Goal: Contribute content

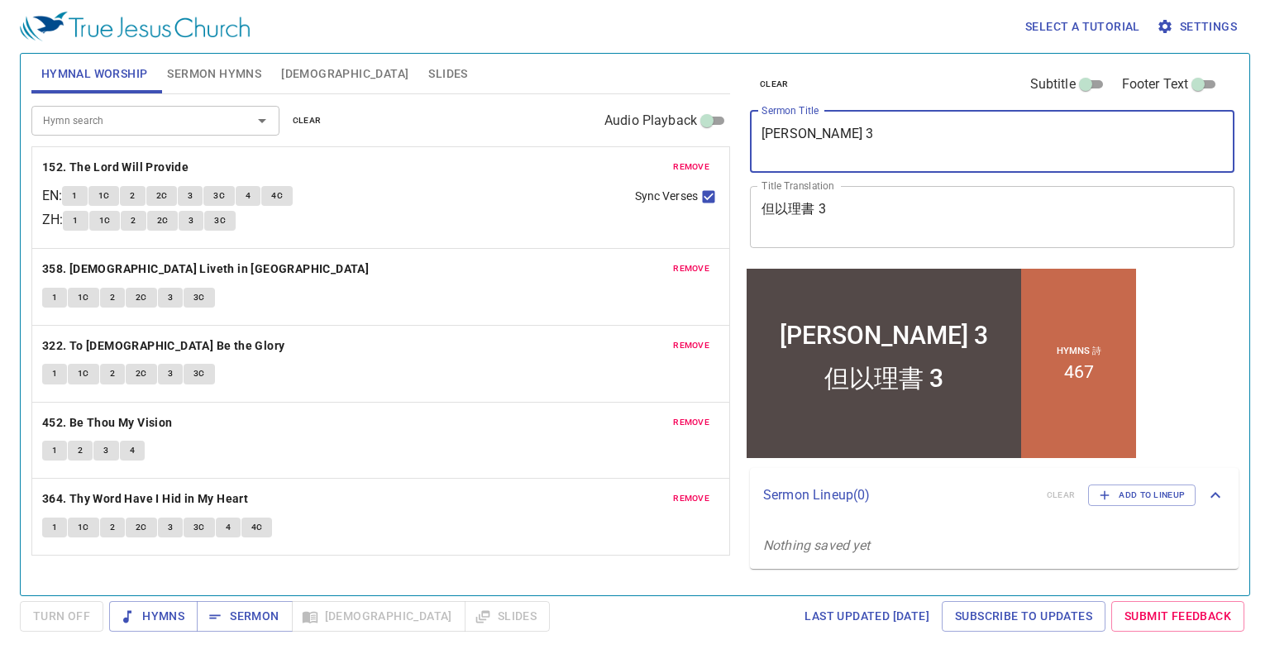
click at [765, 131] on textarea "[PERSON_NAME] 3" at bounding box center [991, 141] width 461 height 31
type textarea "Hosea 7"
click at [789, 205] on textarea "但以理書 3" at bounding box center [991, 216] width 461 height 31
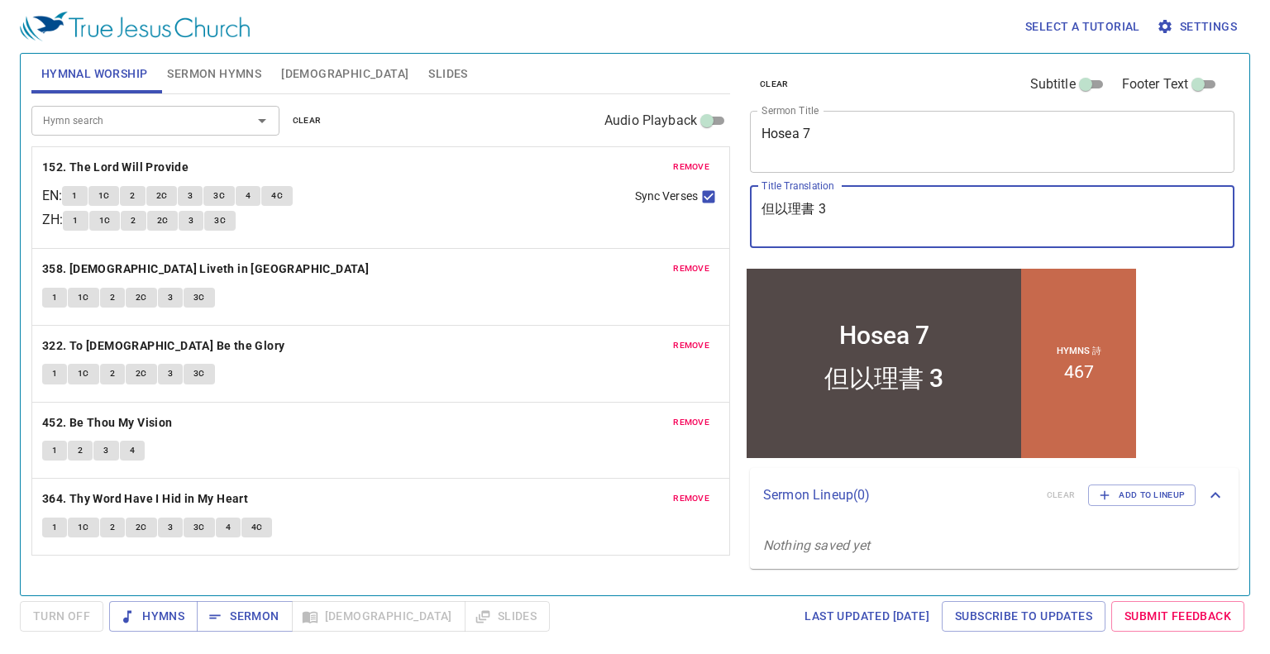
click at [789, 205] on textarea "但以理書 3" at bounding box center [991, 216] width 461 height 31
paste textarea "西 阿 書"
click at [810, 207] on textarea "何 西 阿 書 7" at bounding box center [991, 216] width 461 height 31
click at [795, 212] on textarea "何 西 阿書 7" at bounding box center [991, 216] width 461 height 31
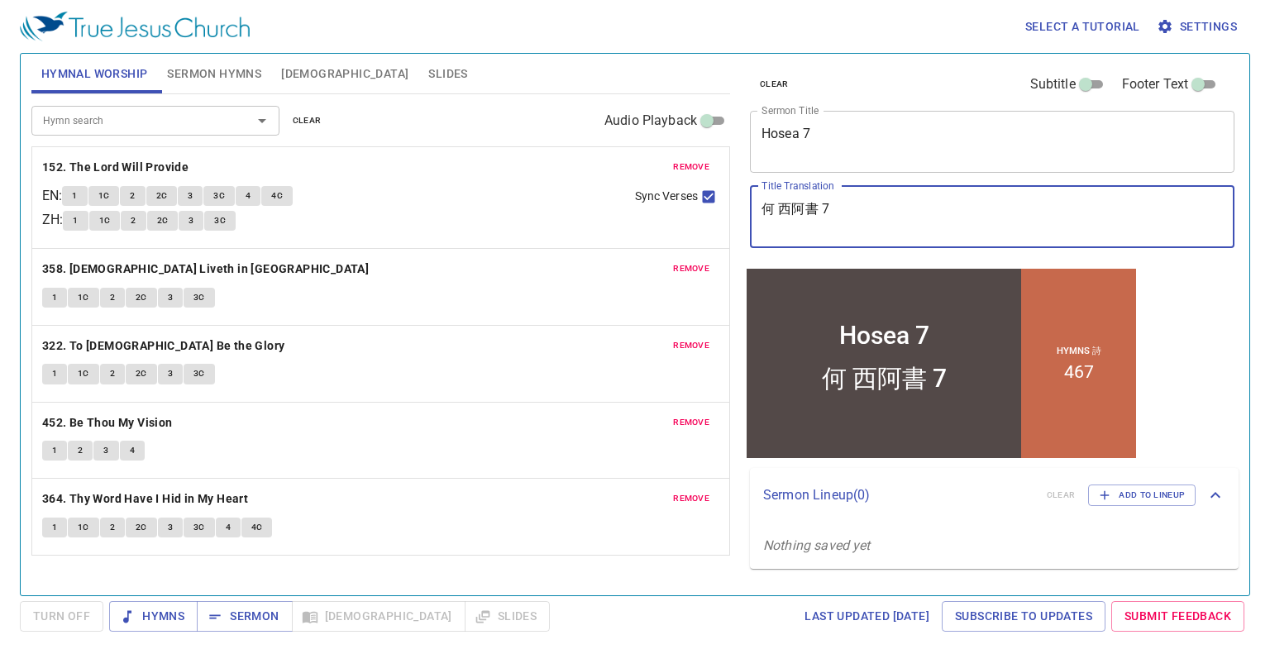
click at [778, 209] on textarea "何 西阿書 7" at bounding box center [991, 216] width 461 height 31
click at [866, 204] on textarea "何西阿書 7" at bounding box center [991, 216] width 461 height 31
type textarea "何西阿書 7"
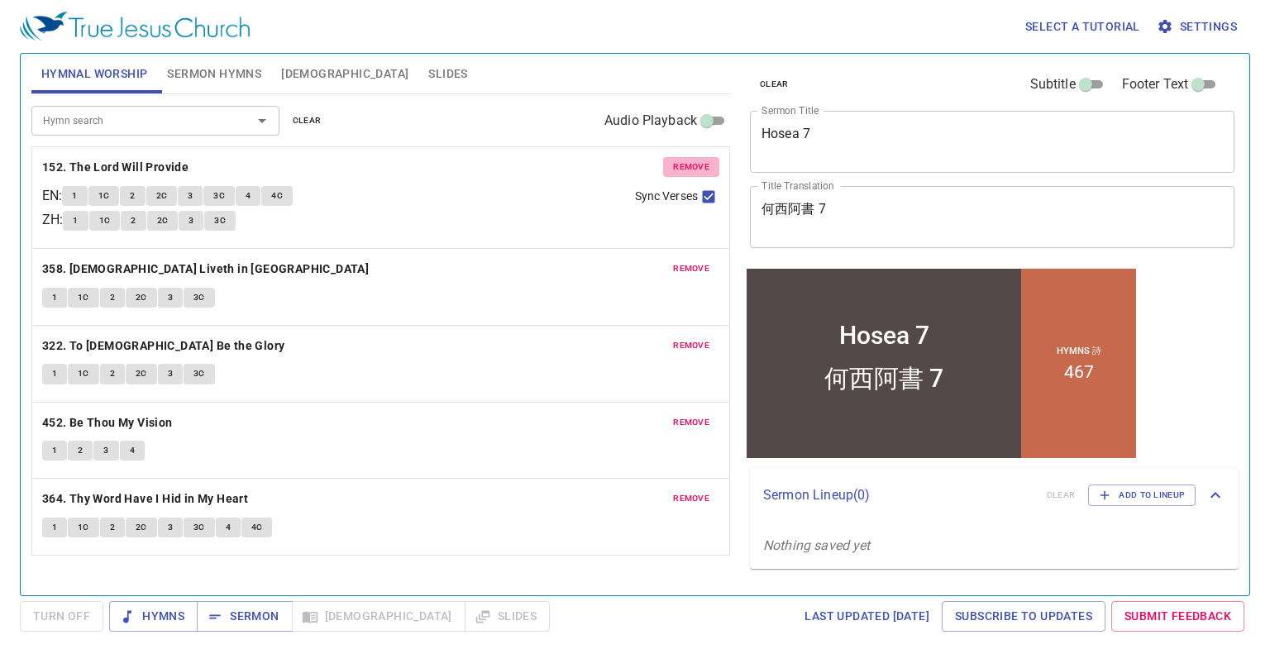
click at [699, 165] on span "remove" at bounding box center [691, 167] width 36 height 15
click at [699, 261] on span "remove" at bounding box center [691, 268] width 36 height 15
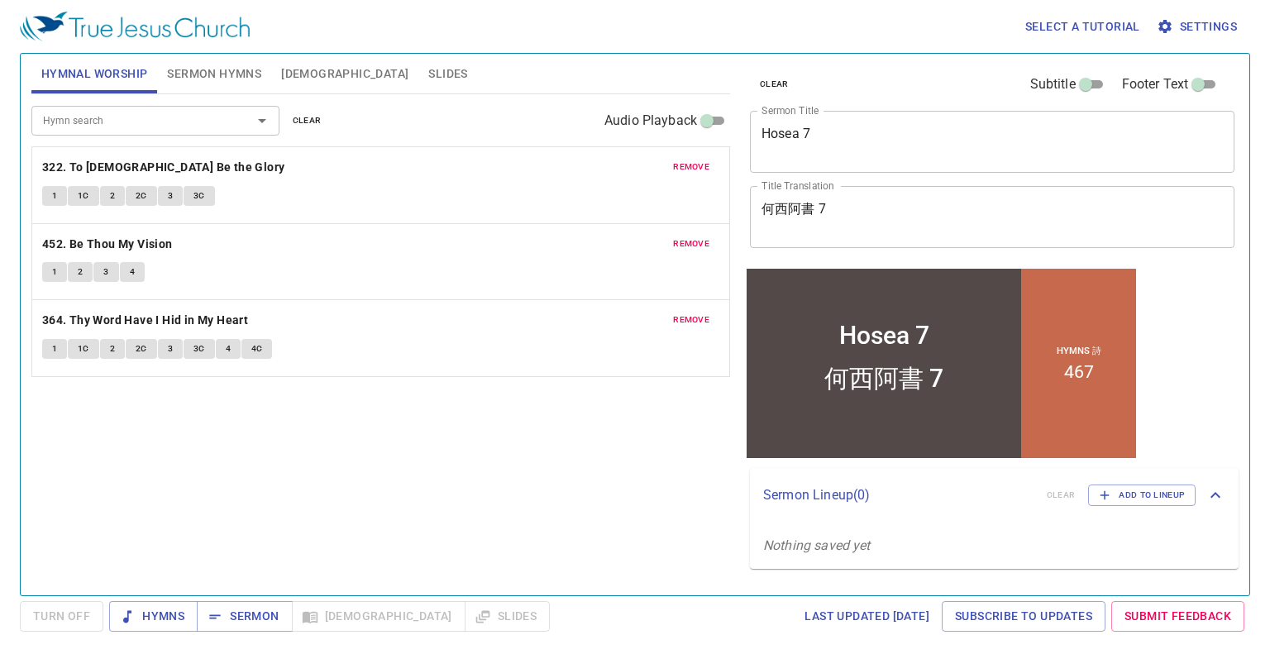
click at [699, 165] on span "remove" at bounding box center [691, 167] width 36 height 15
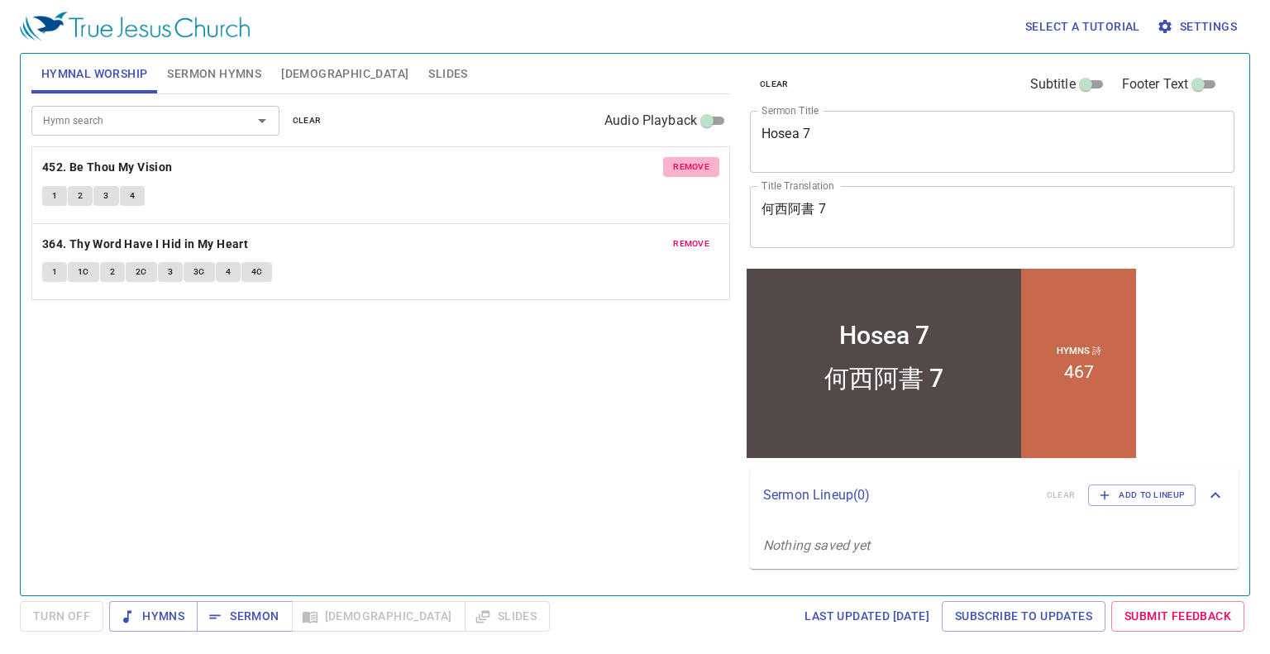
click at [699, 165] on span "remove" at bounding box center [691, 167] width 36 height 15
click at [699, 236] on span "remove" at bounding box center [691, 243] width 36 height 15
